Goal: Check status: Check status

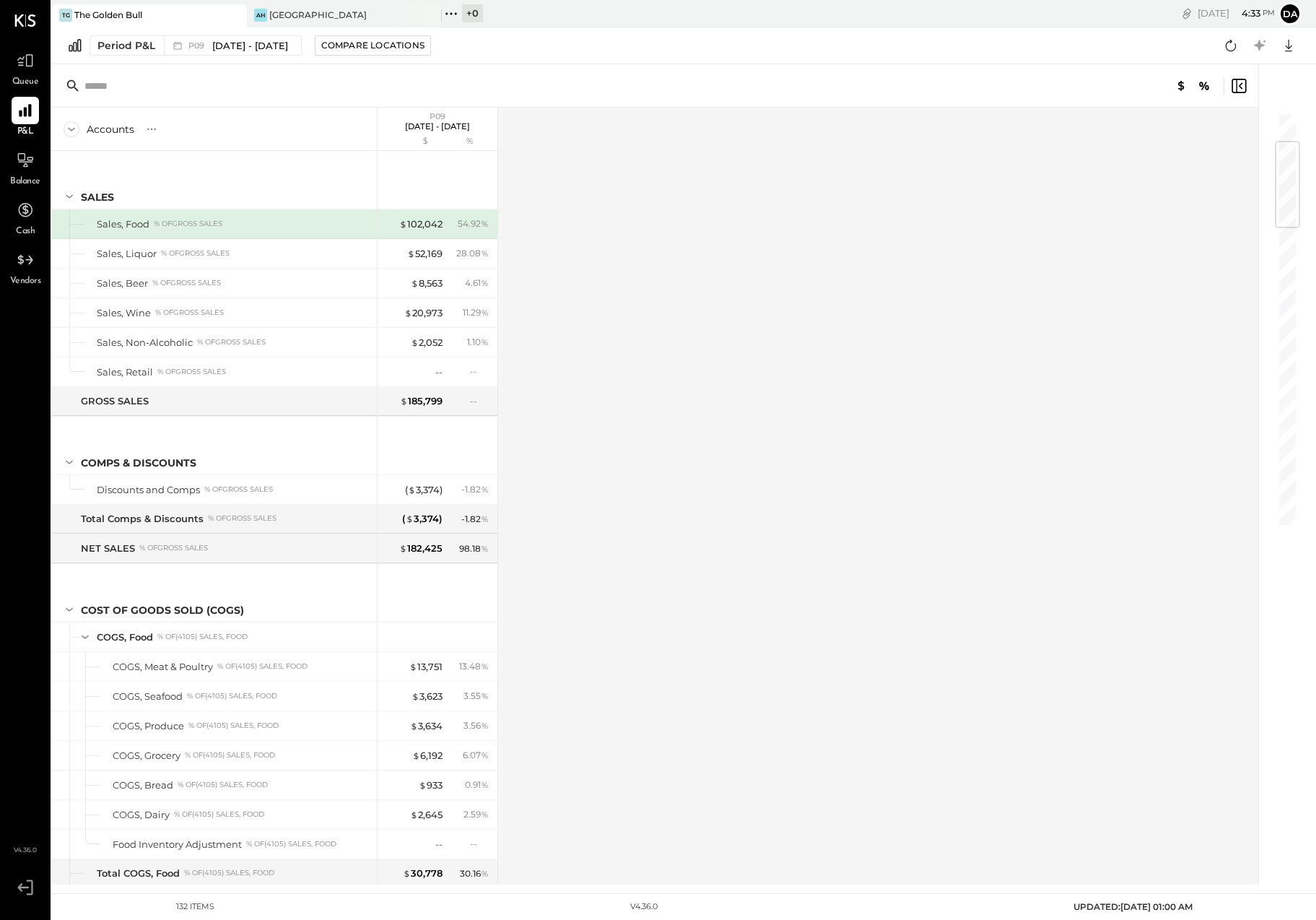
scroll to position [242, 0]
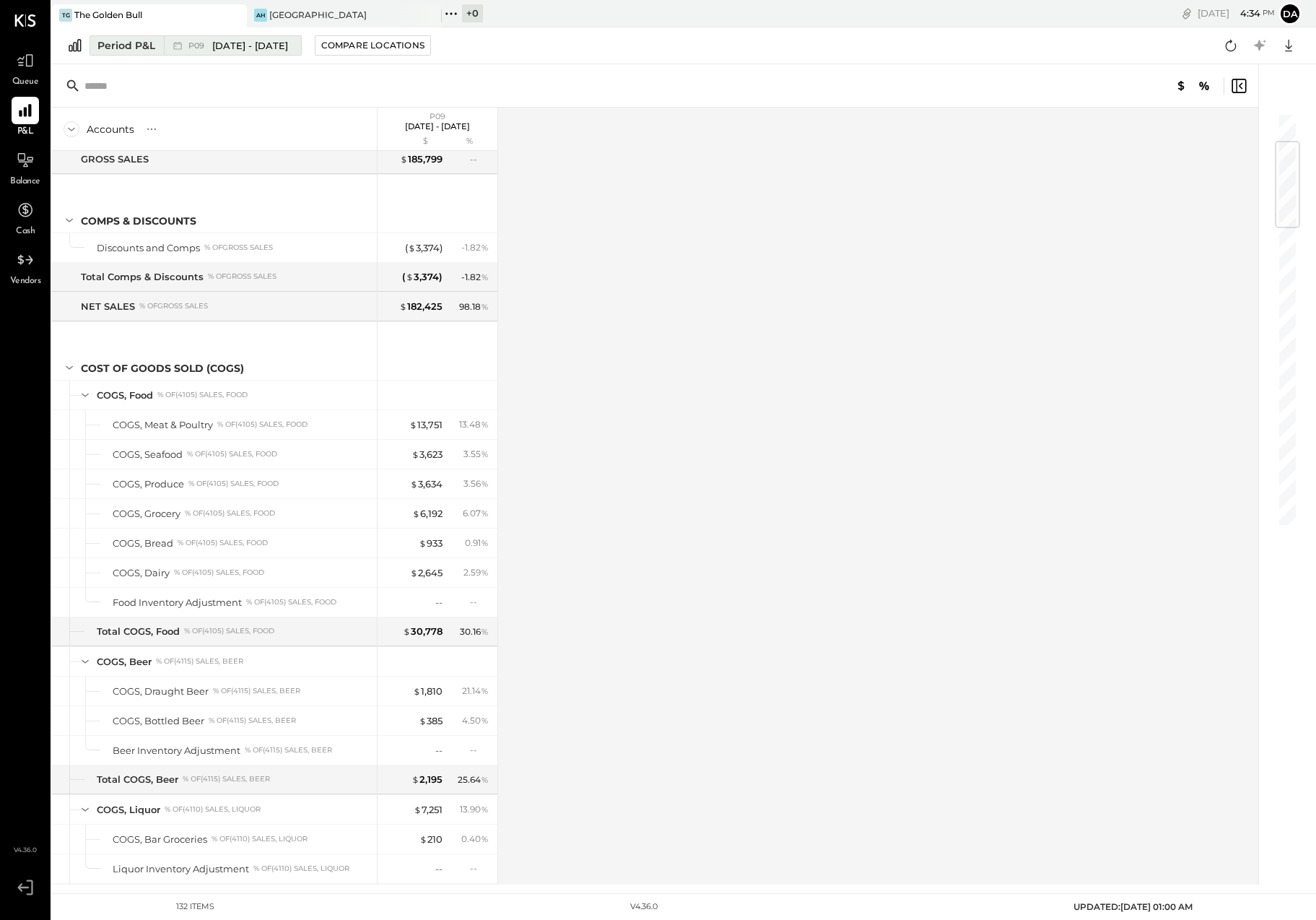
click at [111, 48] on div "Period P&L" at bounding box center [126, 45] width 58 height 15
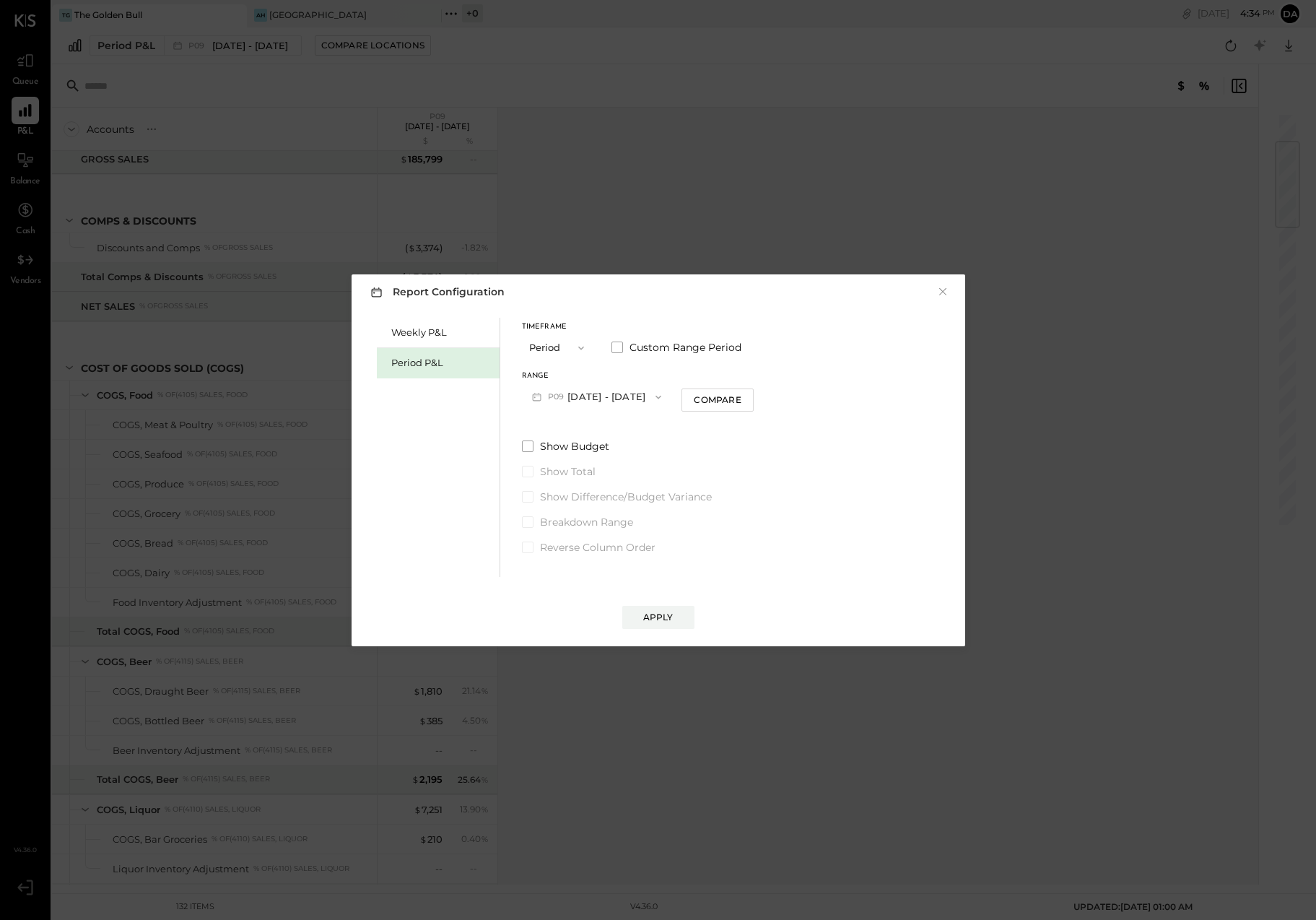
click at [567, 402] on button "P09 Sep 1 - 28, 2025" at bounding box center [597, 397] width 150 height 27
click at [562, 462] on span "[DATE] - [DATE]" at bounding box center [589, 459] width 68 height 12
click at [679, 612] on button "Apply" at bounding box center [658, 617] width 73 height 23
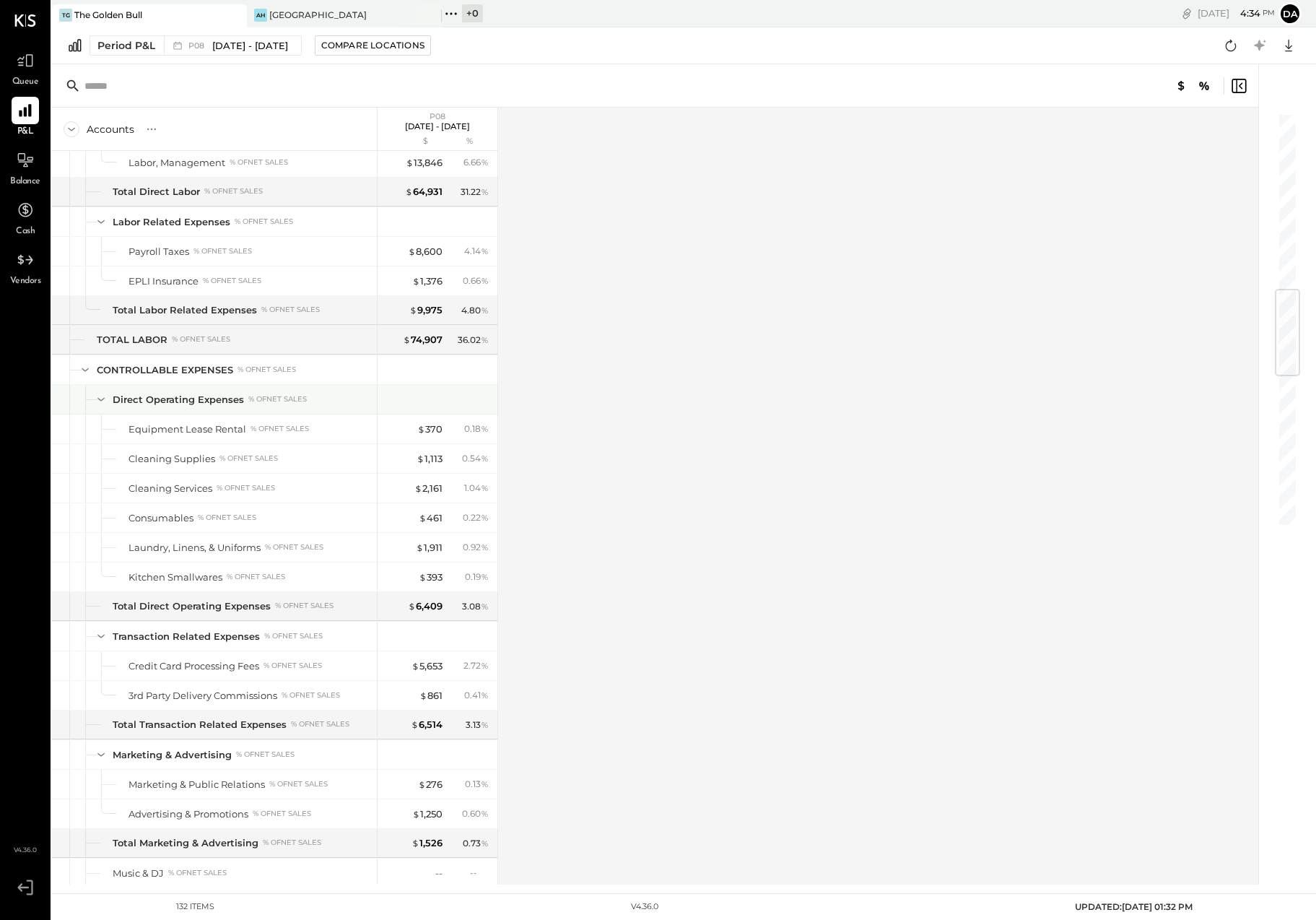
scroll to position [1483, 0]
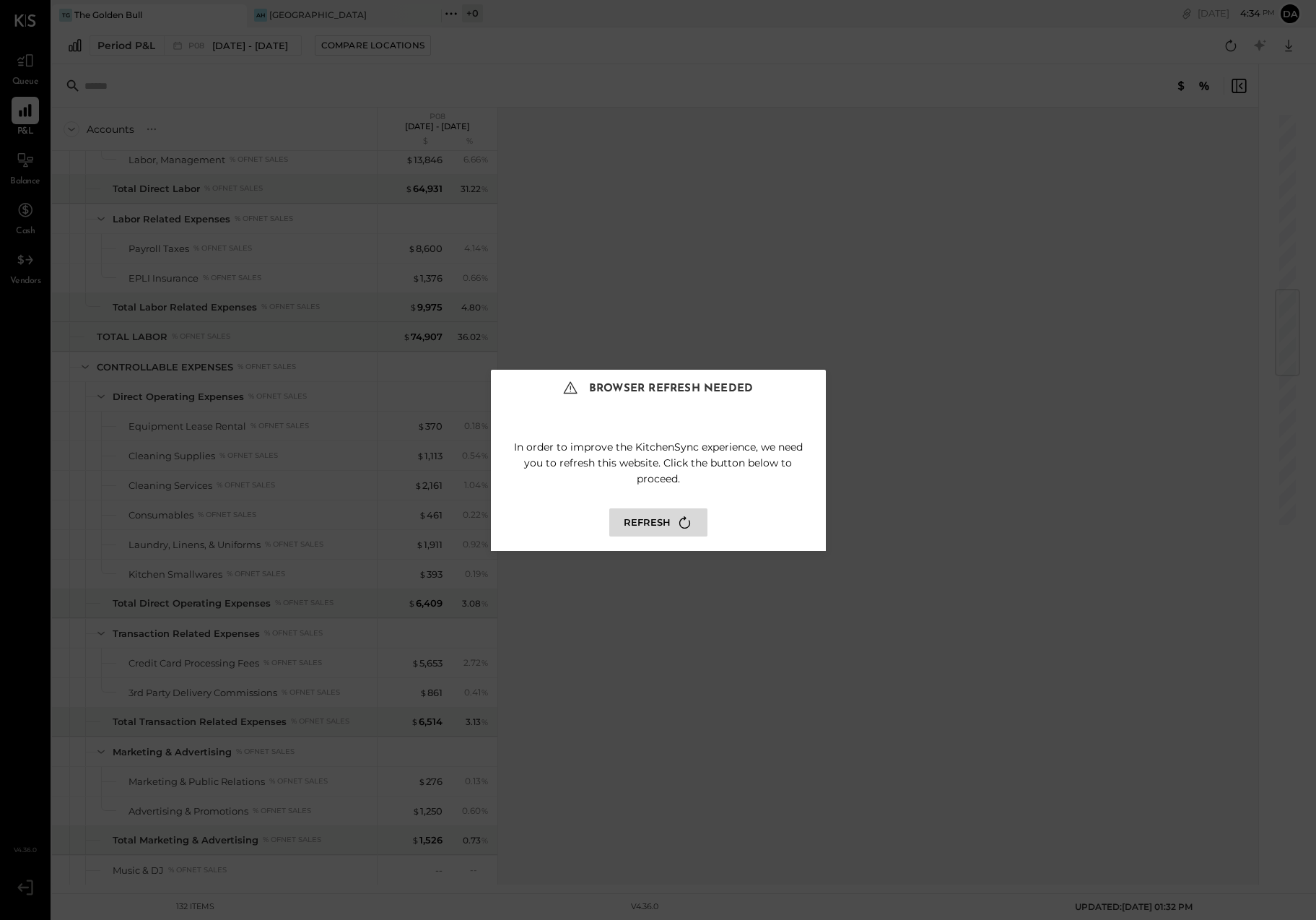
click at [646, 527] on button "Refresh" at bounding box center [658, 522] width 98 height 29
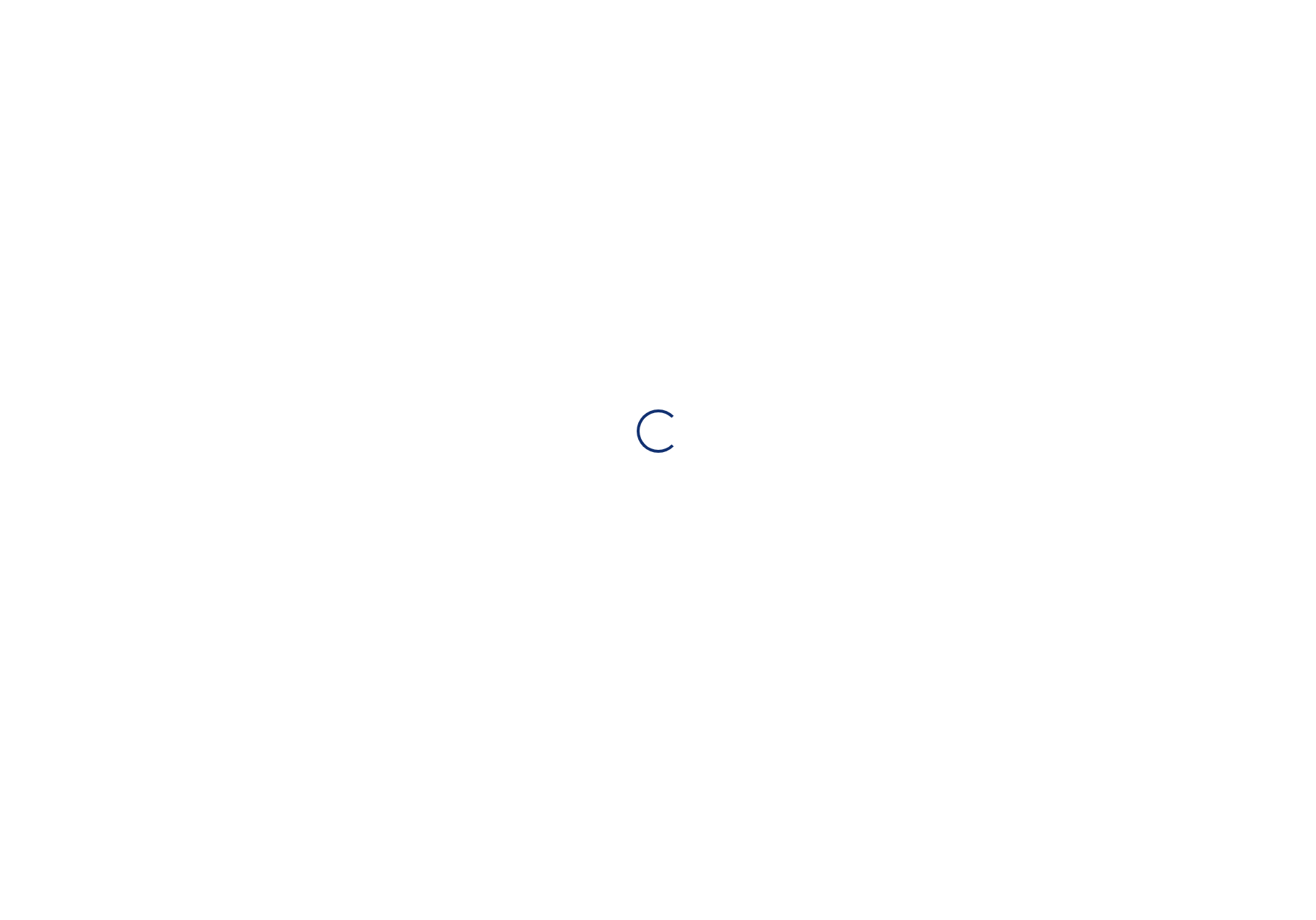
click at [639, 517] on div "Loading…" at bounding box center [658, 431] width 1316 height 862
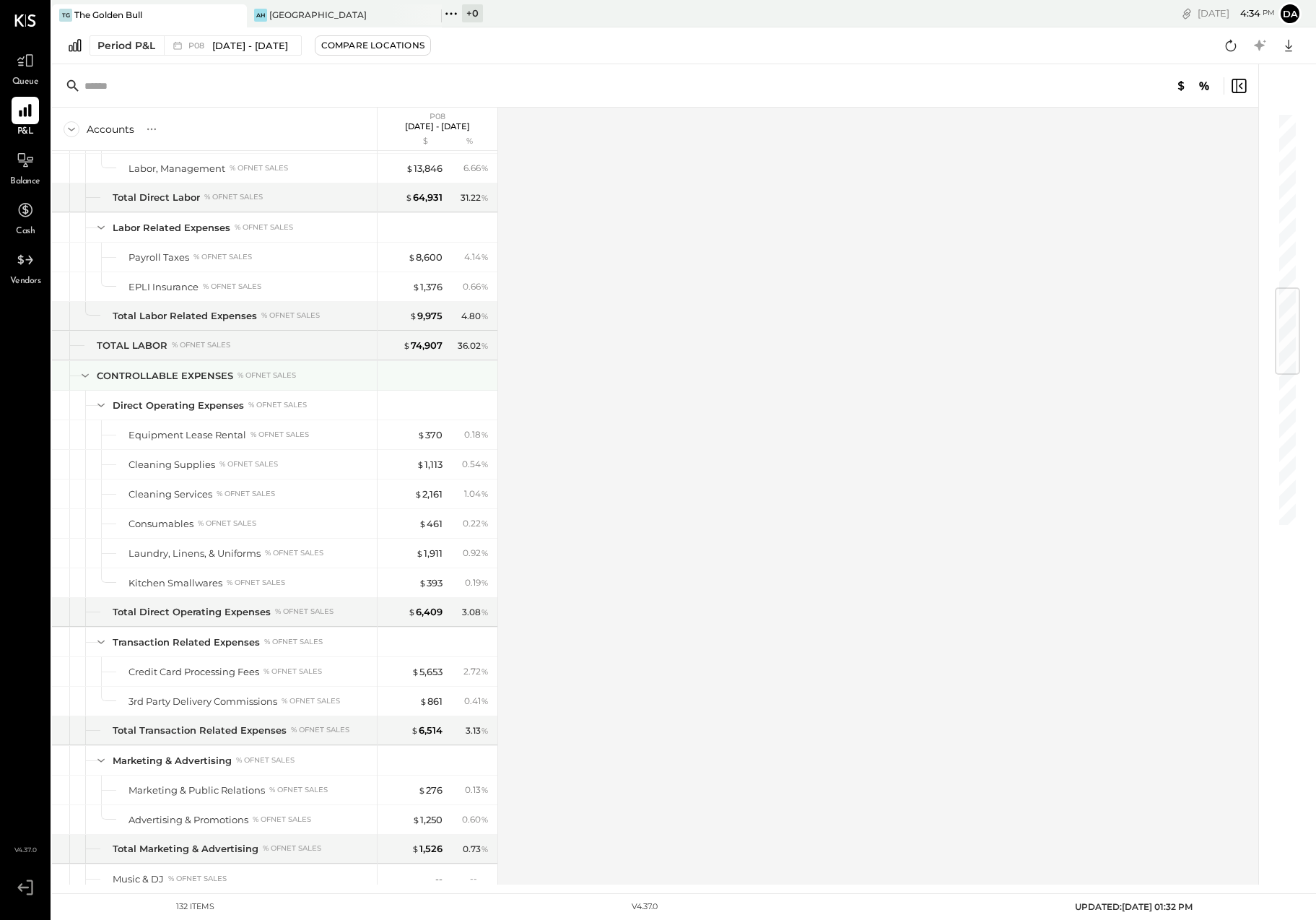
scroll to position [1475, 0]
click at [430, 435] on div "$ 370" at bounding box center [429, 435] width 25 height 14
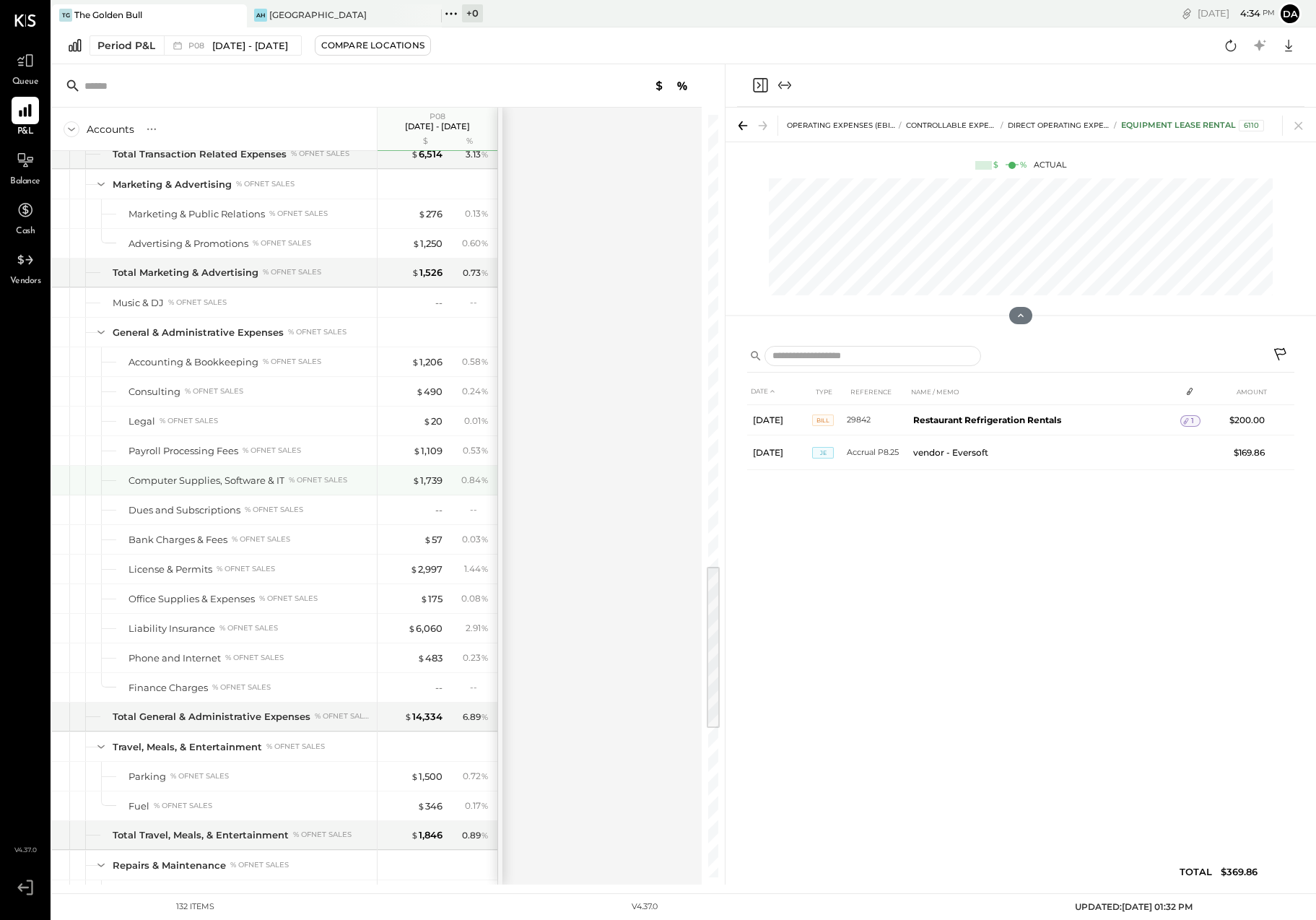
scroll to position [2053, 0]
click at [420, 477] on div "$ 1,739" at bounding box center [427, 478] width 30 height 14
